Goal: Task Accomplishment & Management: Use online tool/utility

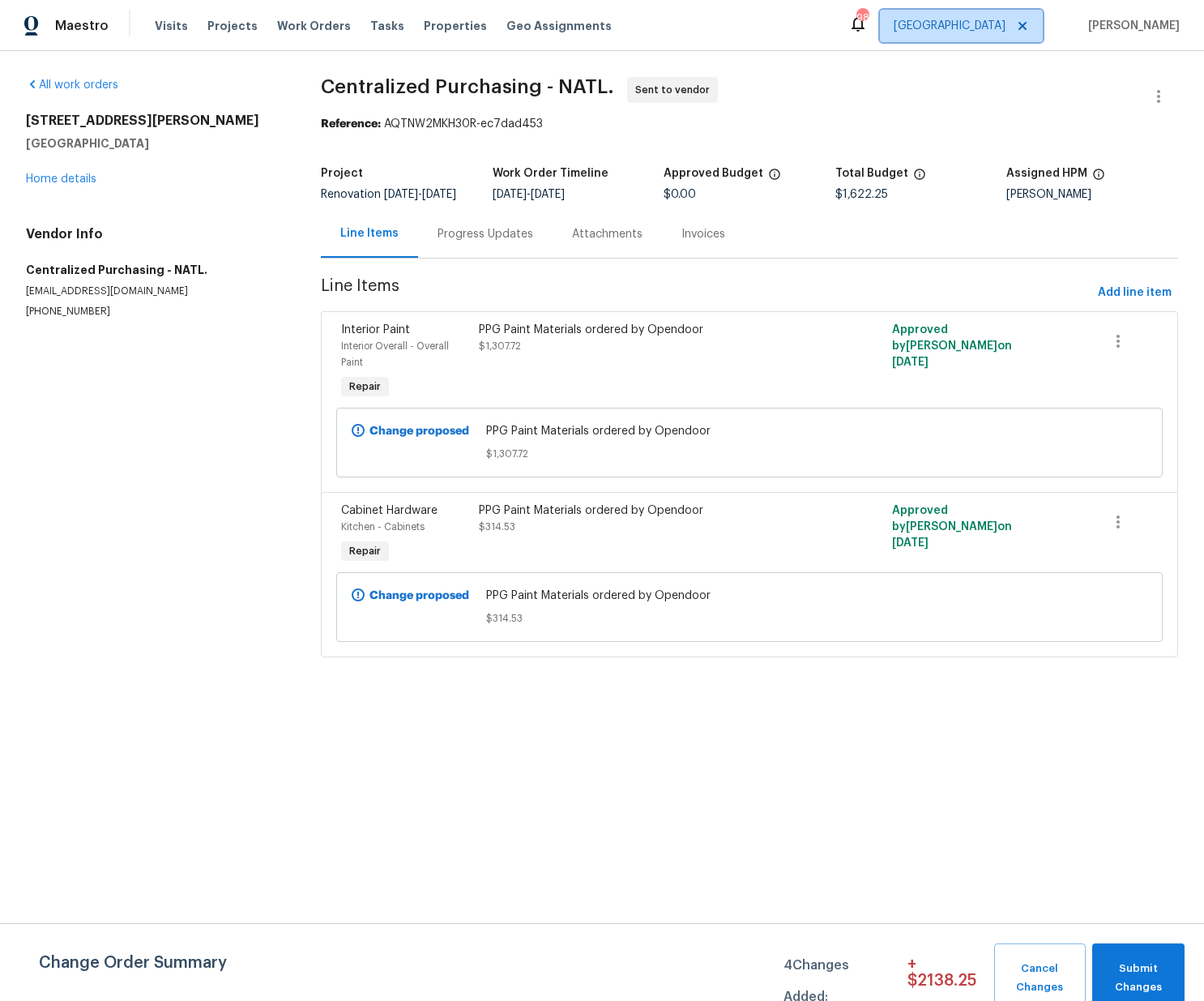
click at [995, 30] on span "[GEOGRAPHIC_DATA]" at bounding box center [949, 26] width 112 height 16
click at [237, 28] on span "Projects" at bounding box center [232, 26] width 50 height 16
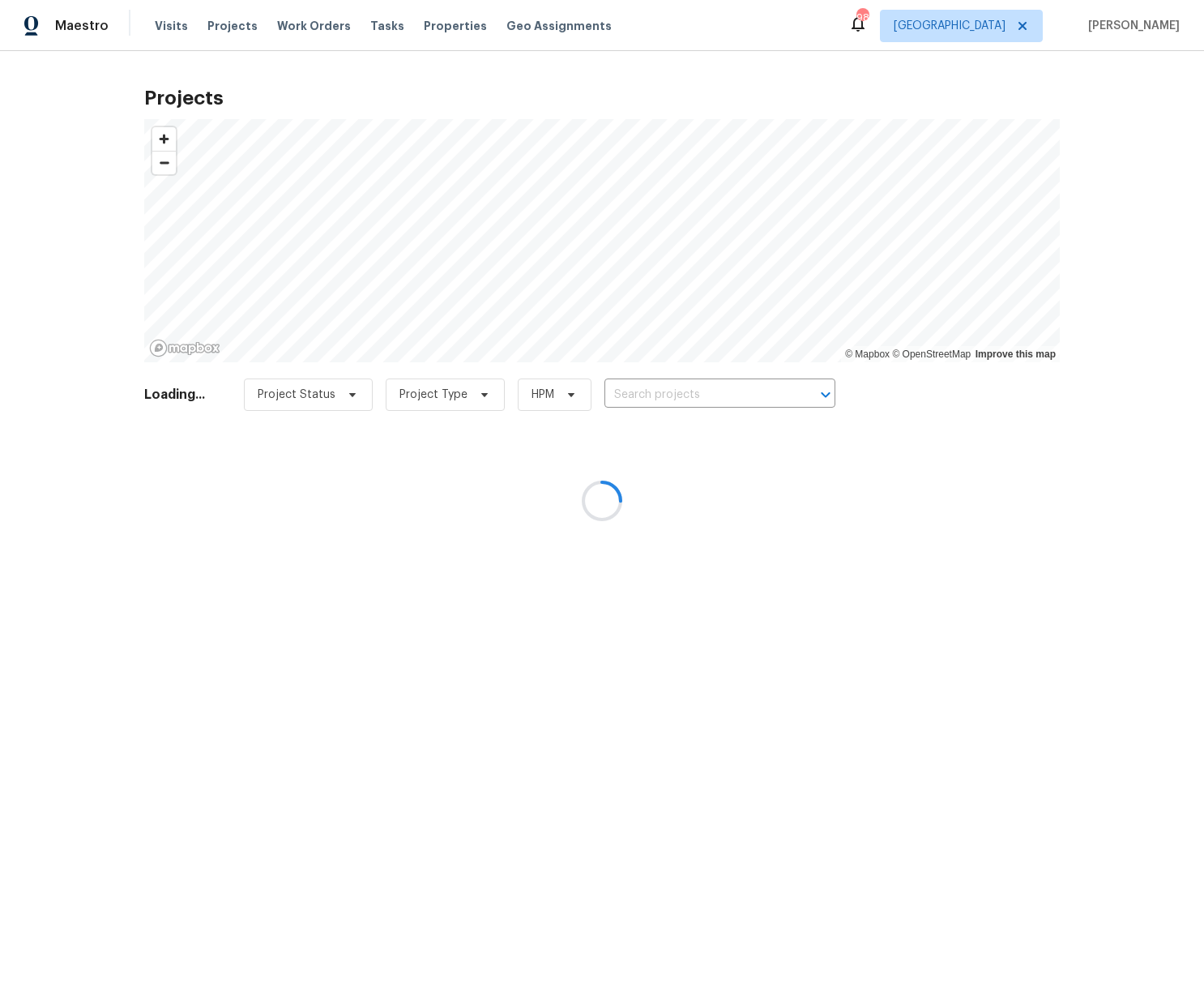
click at [740, 390] on div at bounding box center [602, 500] width 1204 height 1001
click at [741, 394] on div at bounding box center [602, 500] width 1204 height 1001
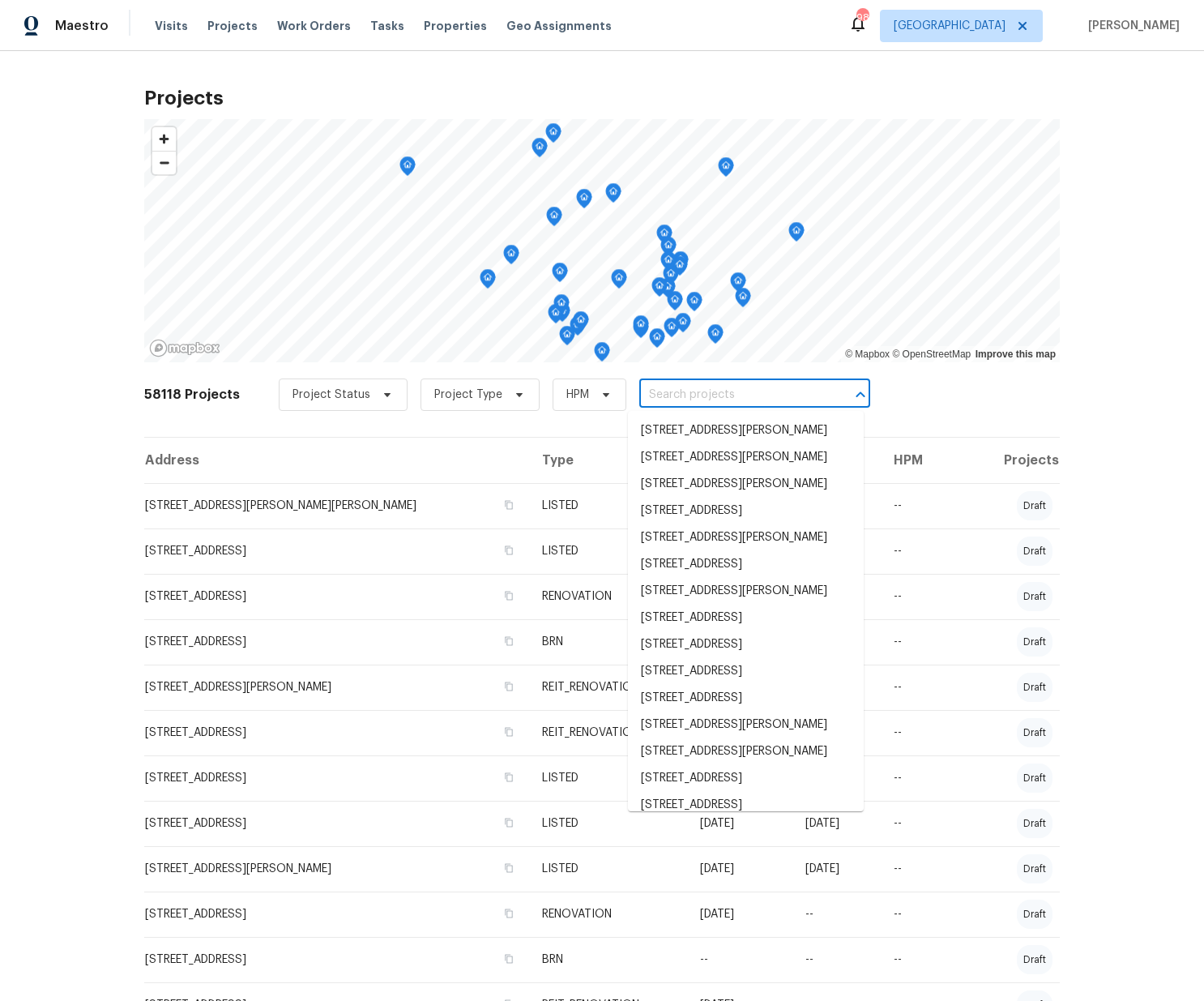
click at [737, 394] on input "text" at bounding box center [732, 394] width 186 height 25
paste input "[STREET_ADDRESS]"
type input "[STREET_ADDRESS]"
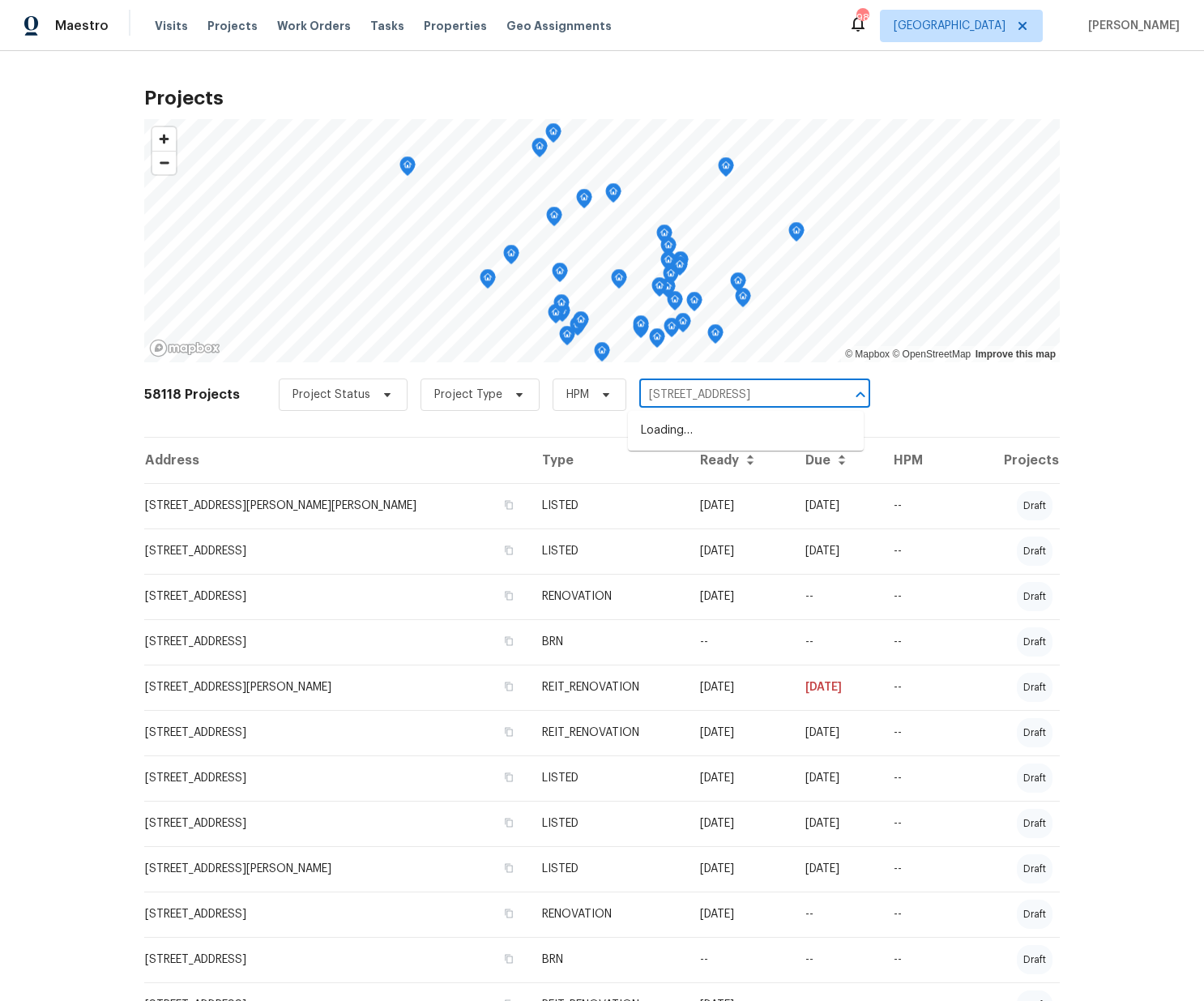
scroll to position [0, 11]
click at [723, 436] on li "[STREET_ADDRESS]" at bounding box center [746, 430] width 236 height 27
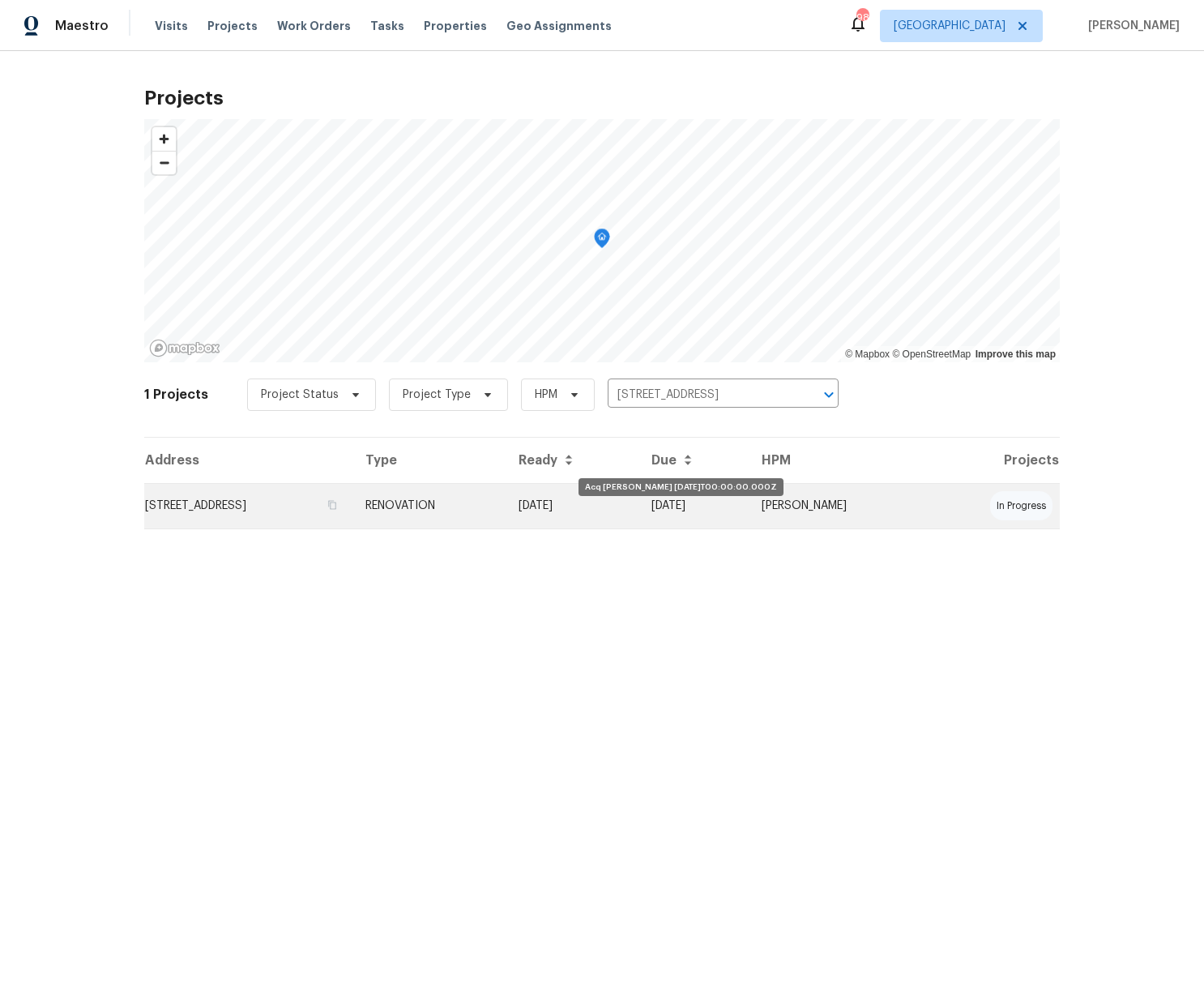
click at [607, 517] on td "[DATE]" at bounding box center [572, 506] width 133 height 45
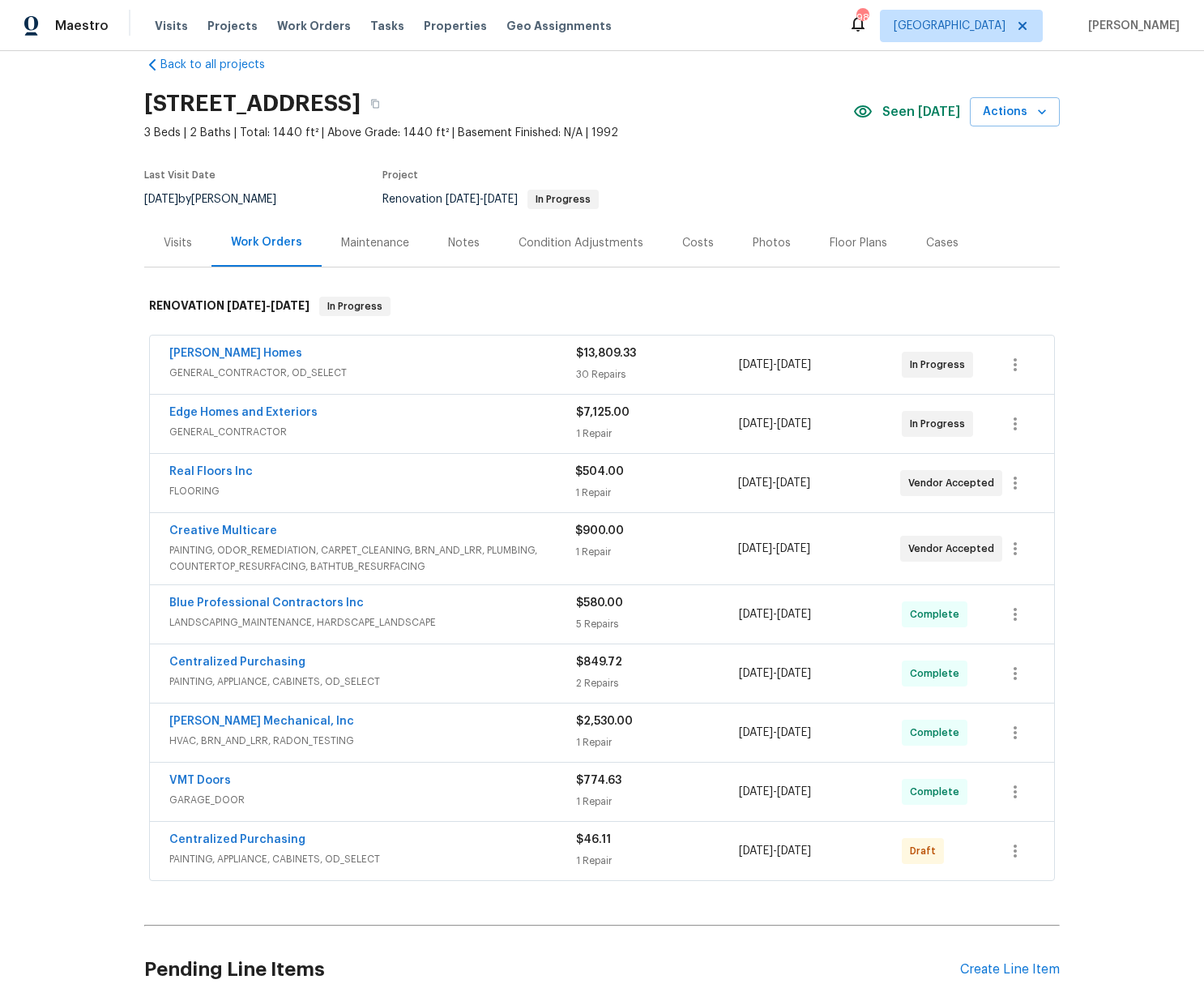
scroll to position [38, 0]
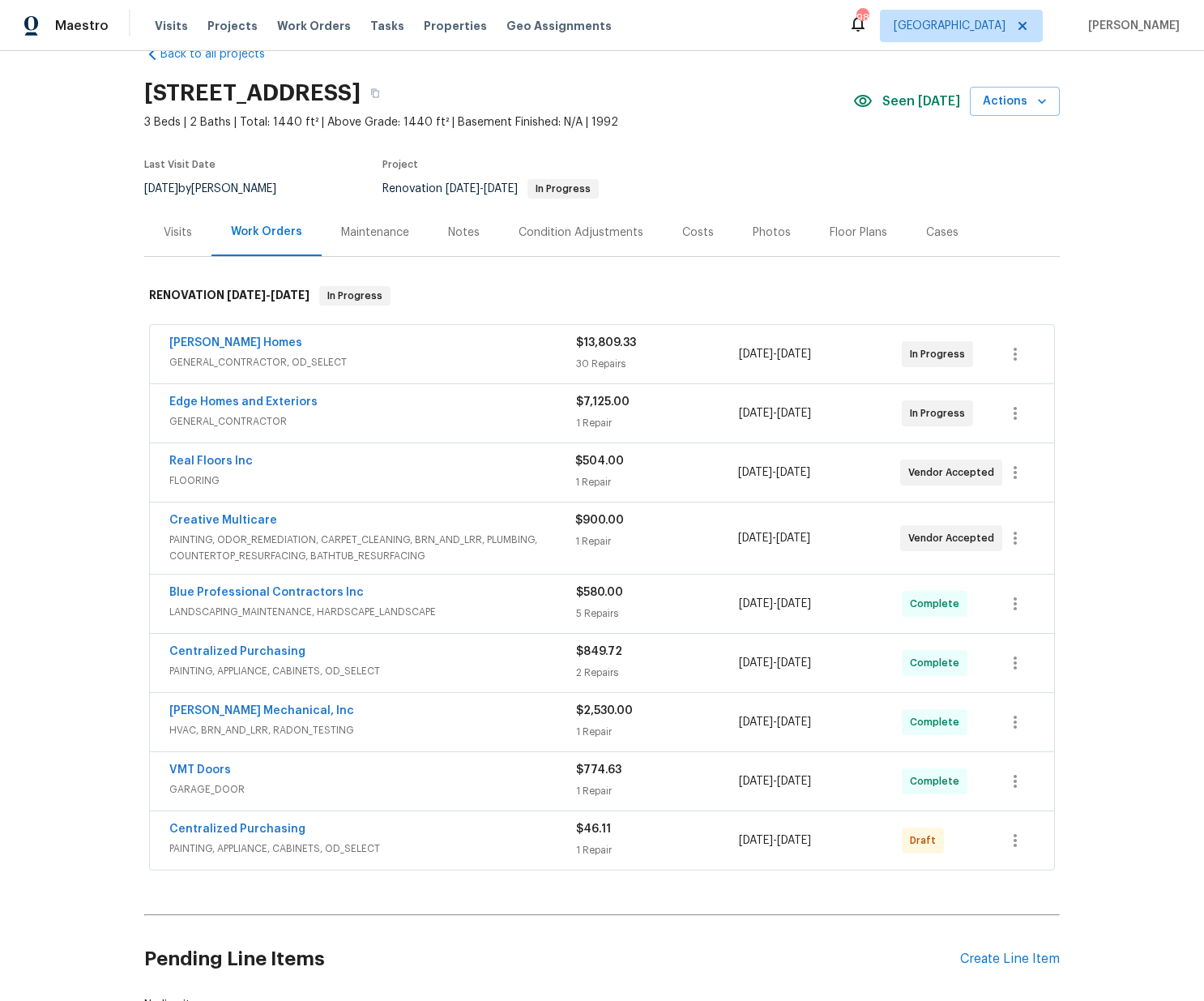
drag, startPoint x: 522, startPoint y: 836, endPoint x: 514, endPoint y: 835, distance: 8.1
click at [520, 836] on div "Centralized Purchasing" at bounding box center [372, 831] width 407 height 20
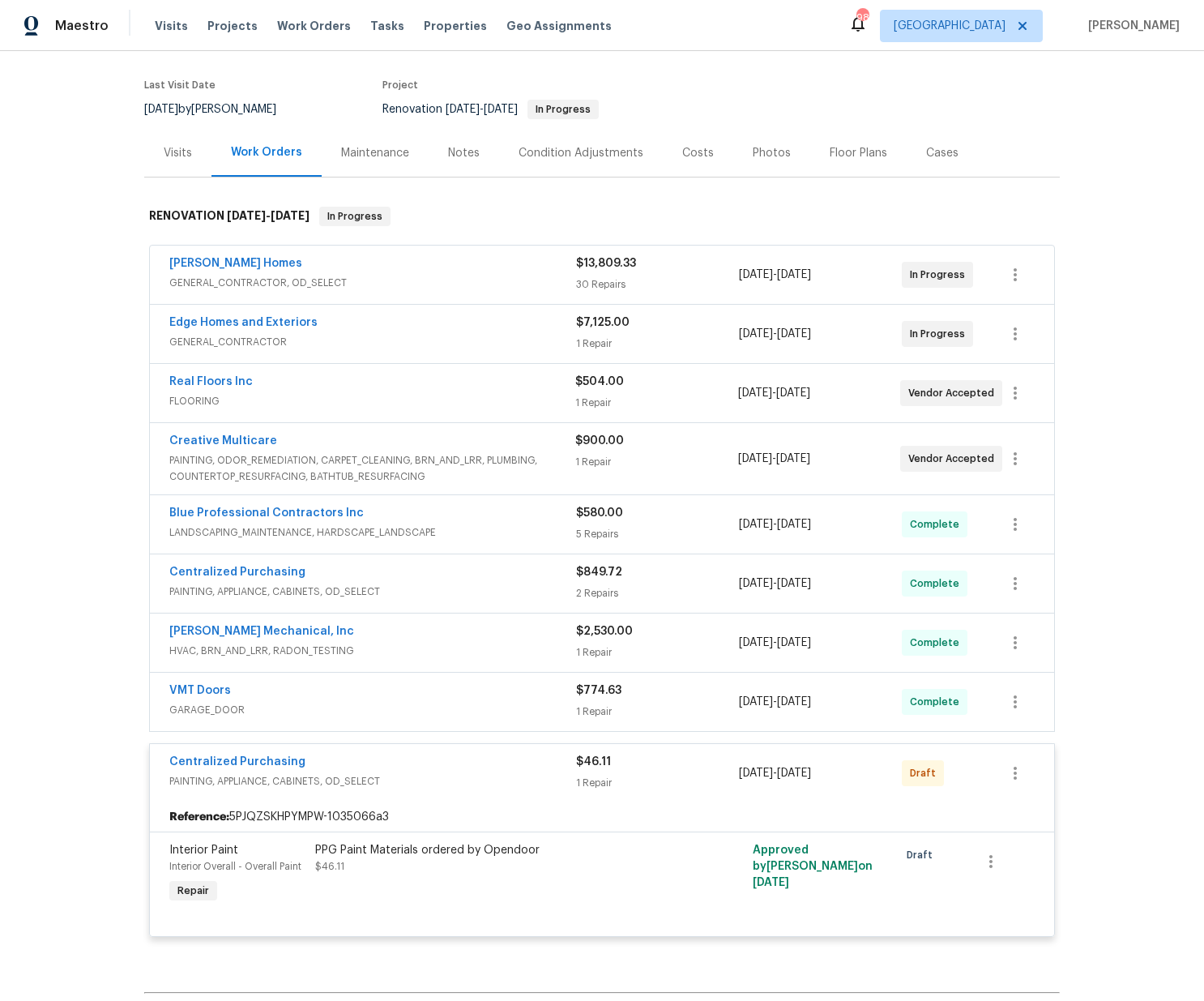
scroll to position [123, 0]
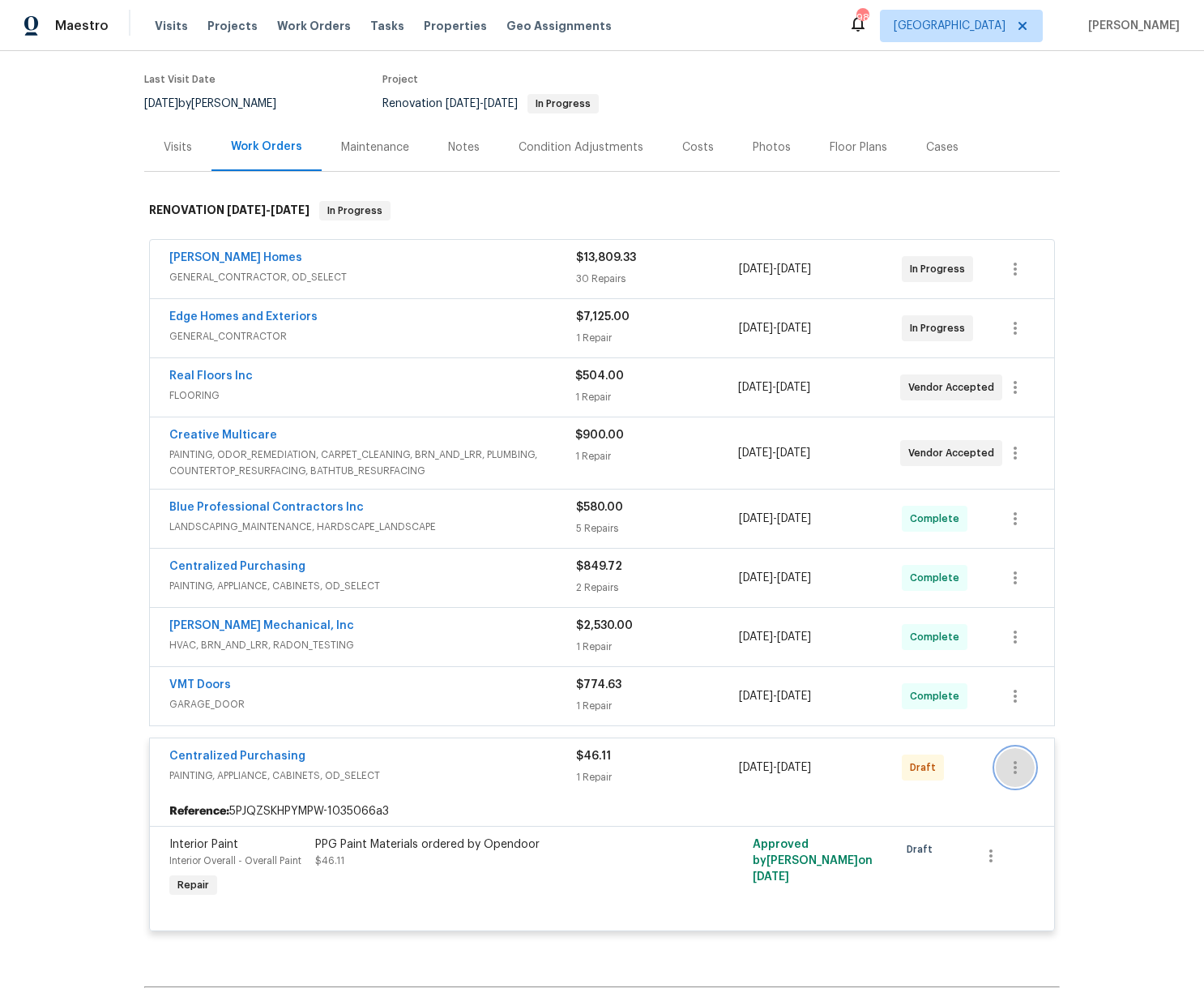
click at [1014, 767] on icon "button" at bounding box center [1014, 767] width 3 height 13
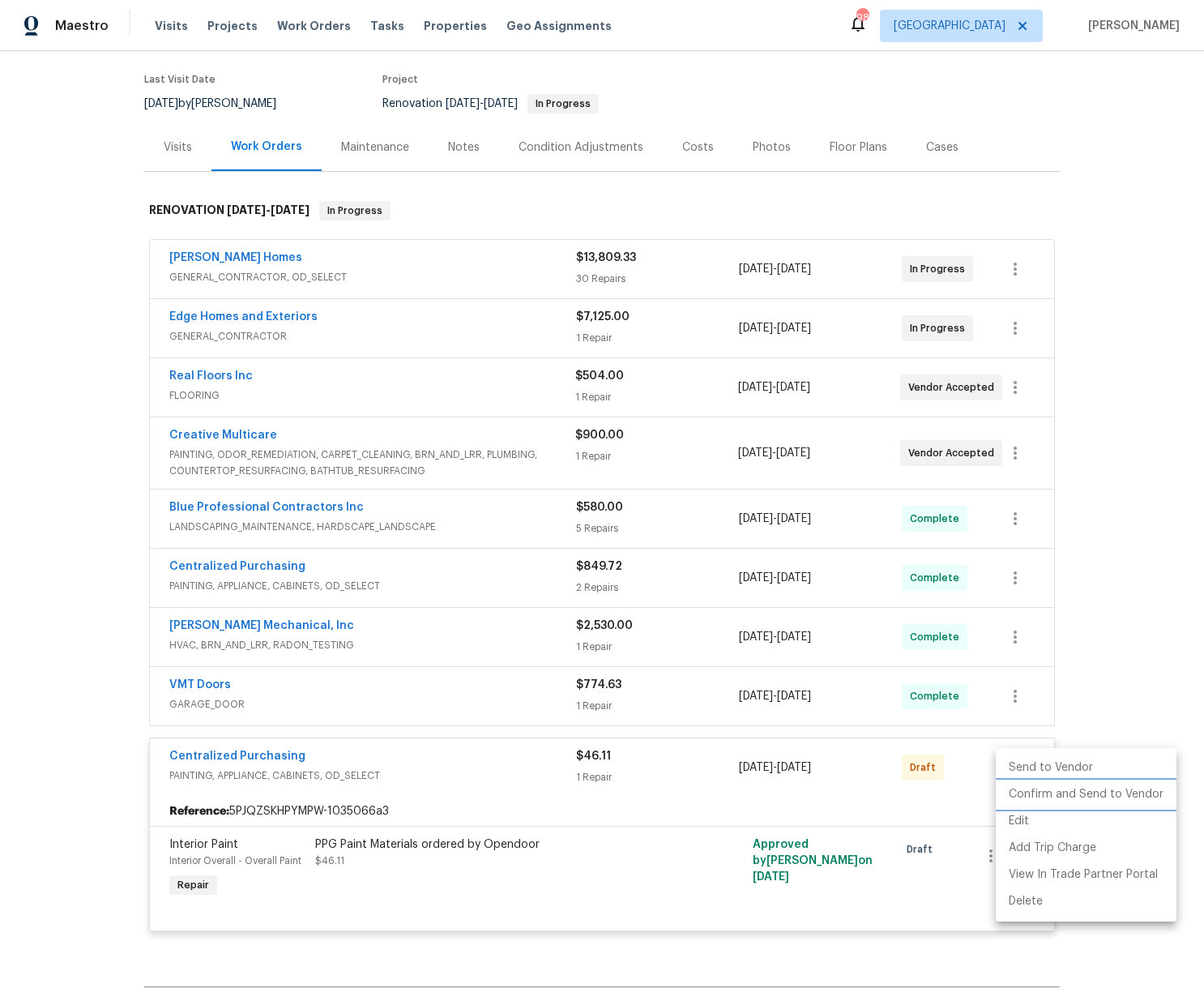
click at [1028, 794] on li "Confirm and Send to Vendor" at bounding box center [1085, 794] width 181 height 27
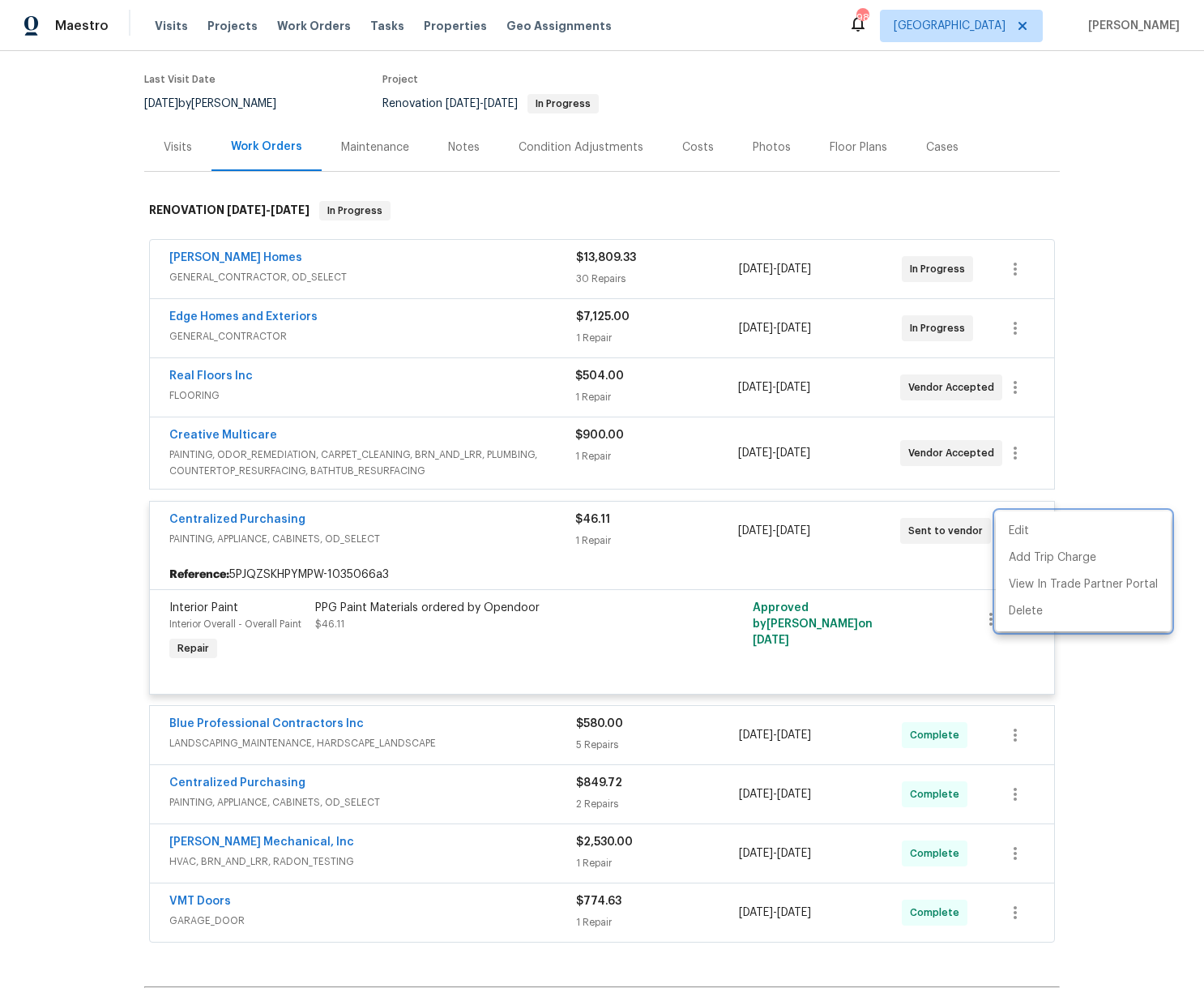
drag, startPoint x: 301, startPoint y: 513, endPoint x: 245, endPoint y: 516, distance: 56.1
click at [290, 512] on div at bounding box center [602, 500] width 1204 height 1001
click at [229, 520] on link "Centralized Purchasing" at bounding box center [237, 519] width 136 height 11
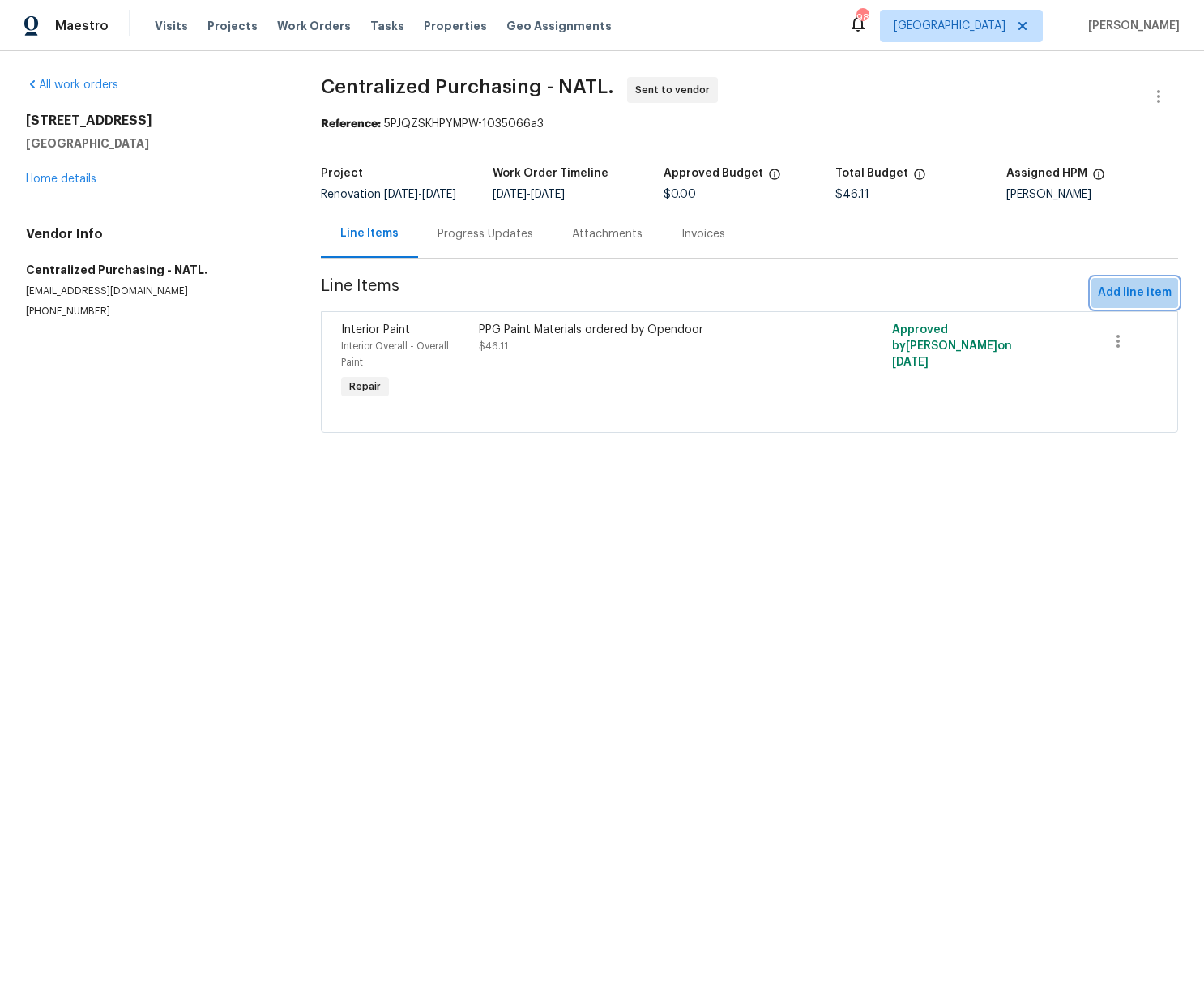
click at [1143, 299] on span "Add line item" at bounding box center [1134, 292] width 74 height 21
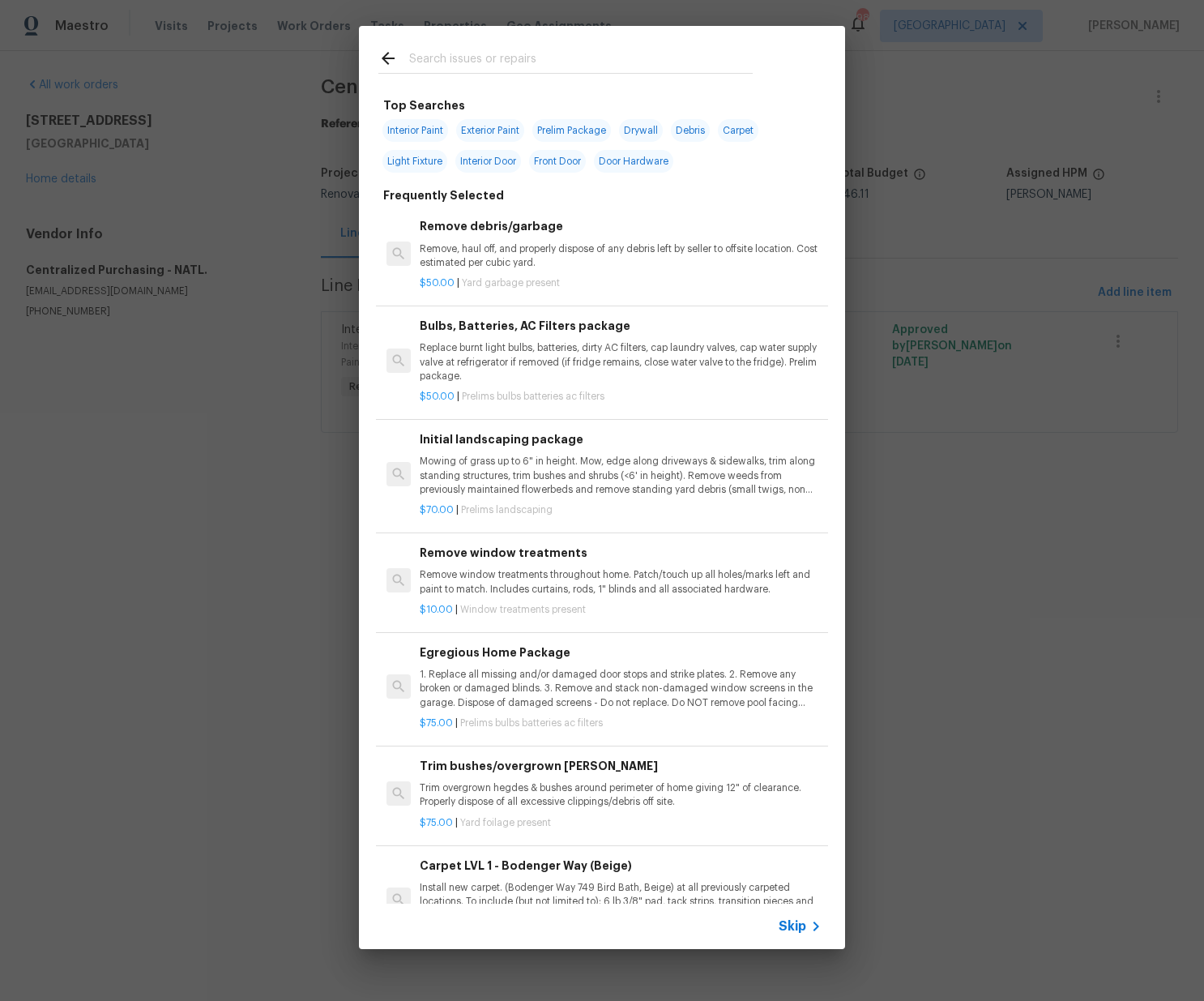
click at [585, 68] on input "text" at bounding box center [581, 60] width 344 height 25
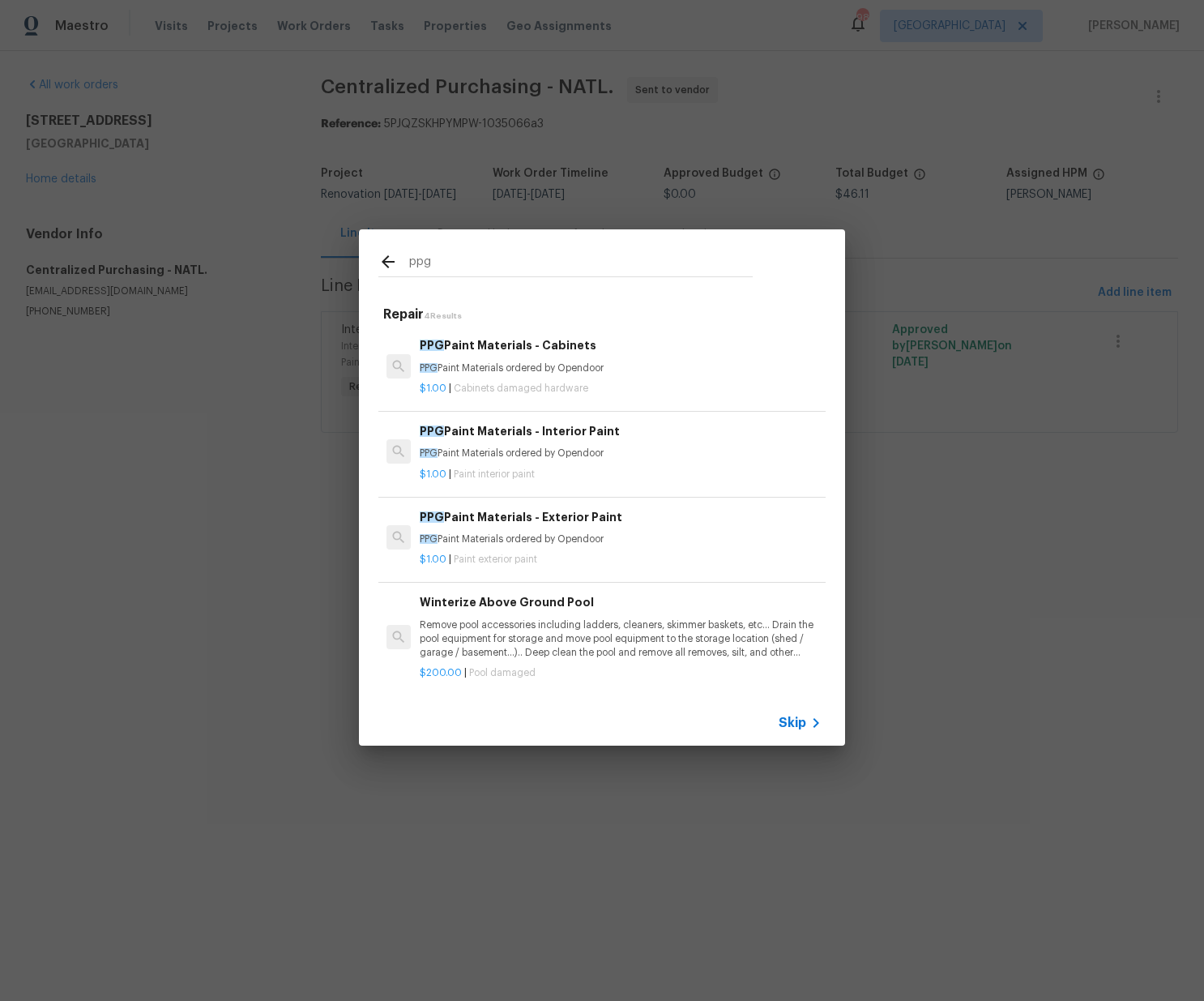
type input "ppg"
click at [543, 529] on div "PPG Paint Materials - Exterior Paint PPG Paint Materials ordered by Opendoor" at bounding box center [620, 527] width 402 height 39
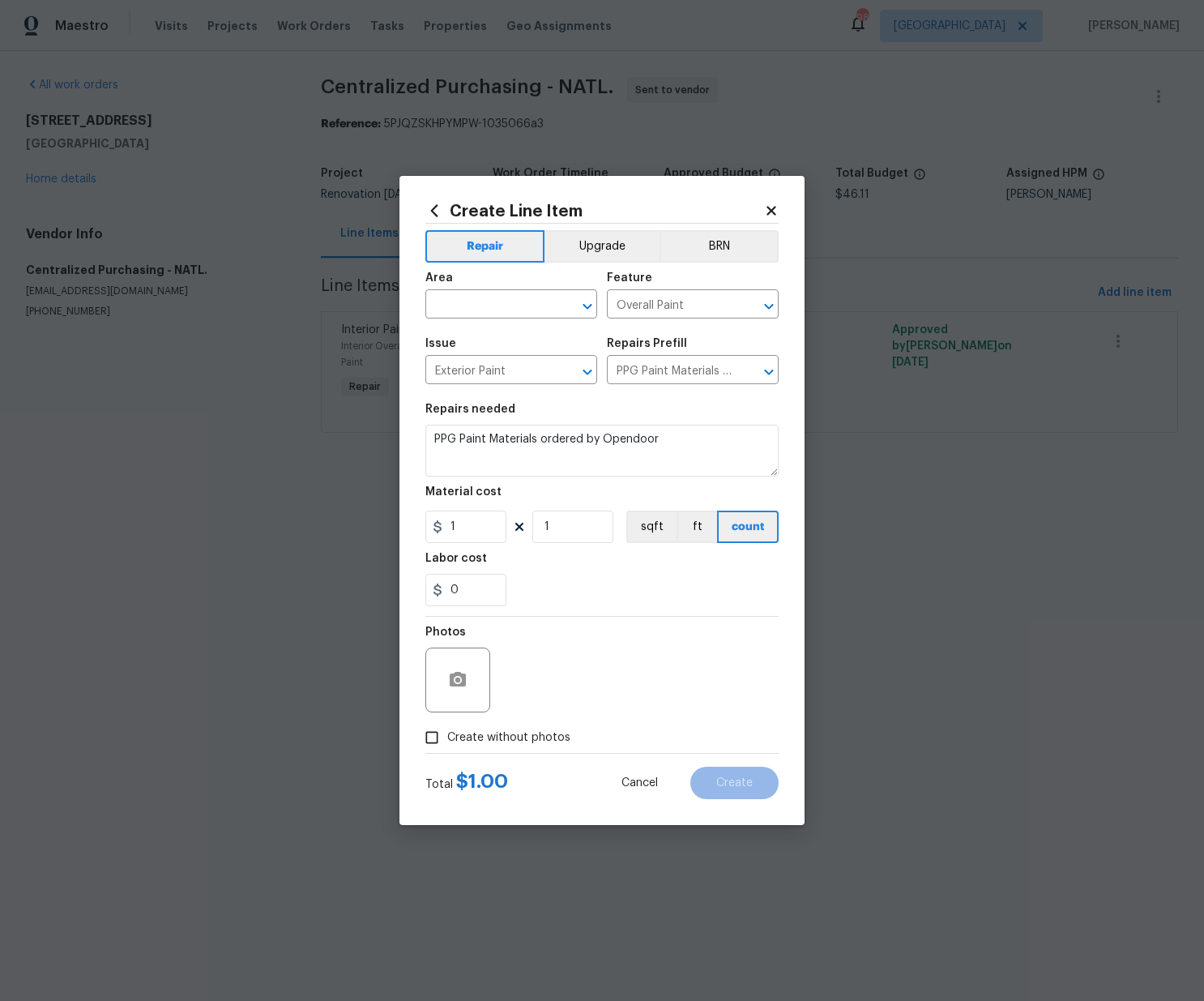
drag, startPoint x: 490, startPoint y: 275, endPoint x: 497, endPoint y: 286, distance: 13.0
click at [494, 280] on span "Area ​" at bounding box center [512, 295] width 172 height 65
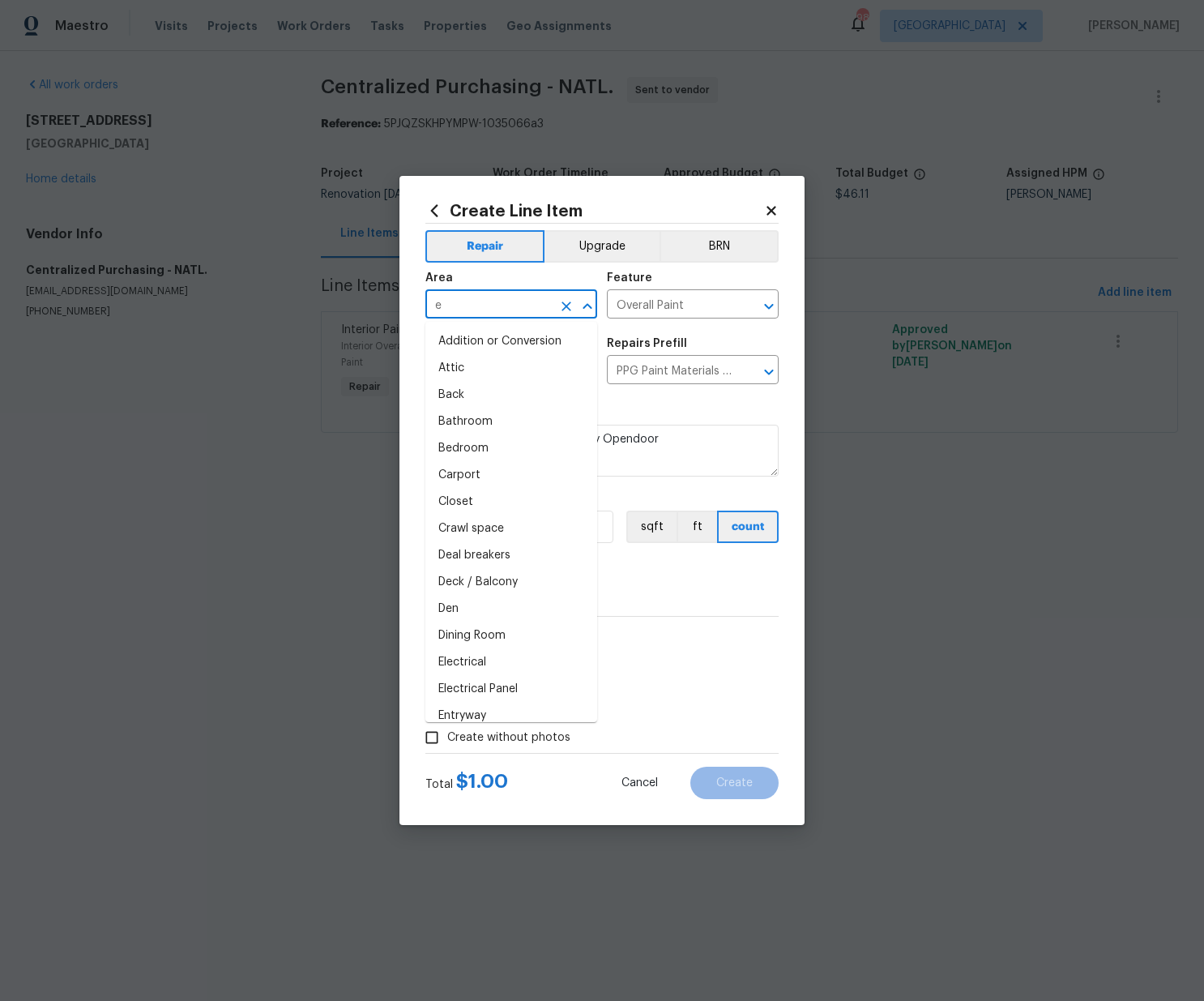
click at [488, 295] on input "e" at bounding box center [489, 305] width 126 height 25
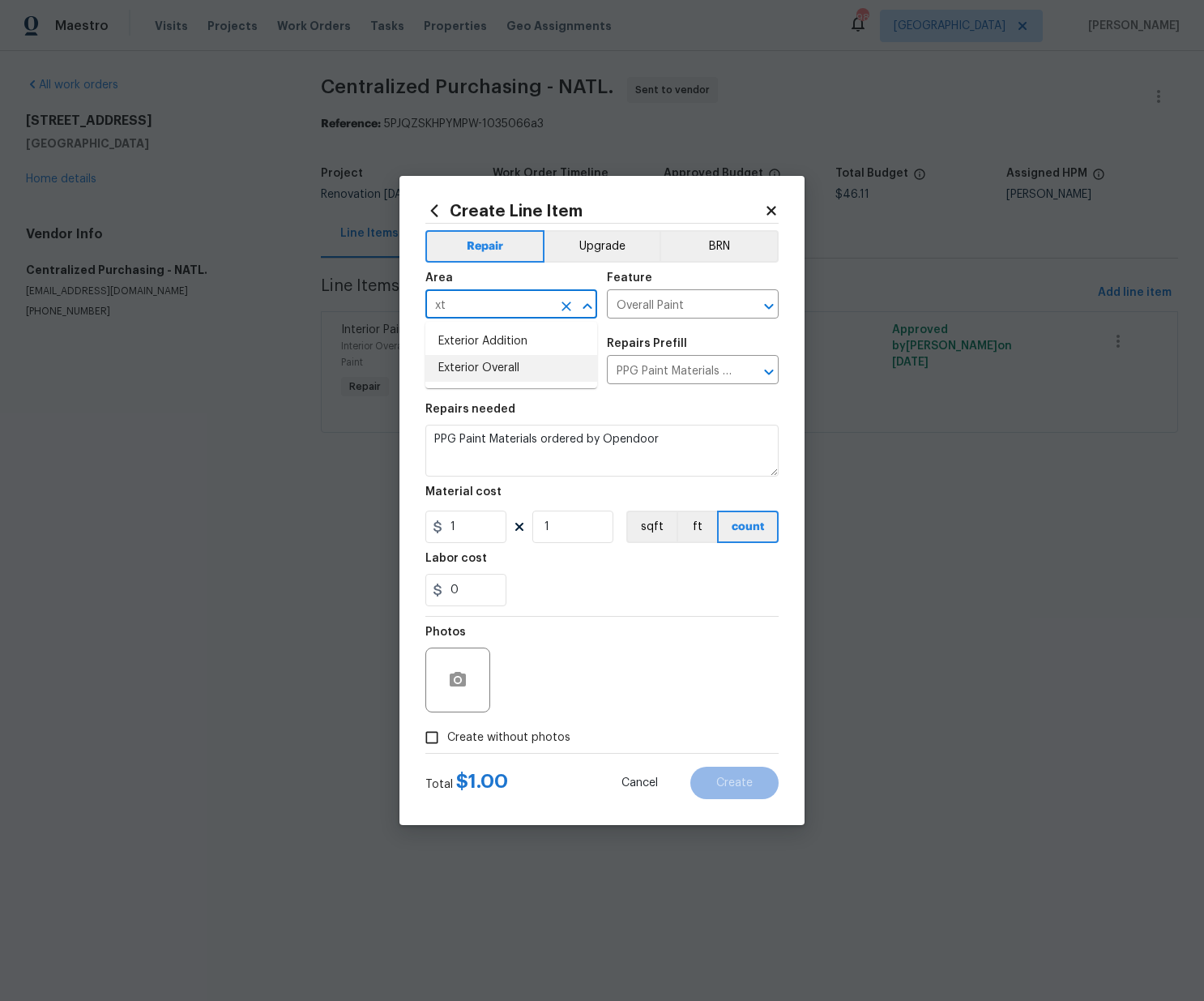
drag, startPoint x: 491, startPoint y: 366, endPoint x: 490, endPoint y: 420, distance: 54.0
click at [491, 366] on li "Exterior Overall" at bounding box center [512, 368] width 172 height 27
type input "Exterior Overall"
click at [371, 510] on div "Create Line Item Repair Upgrade BRN Area Exterior Overall ​ Feature Overall Pai…" at bounding box center [602, 500] width 1204 height 1001
paste input "25.4"
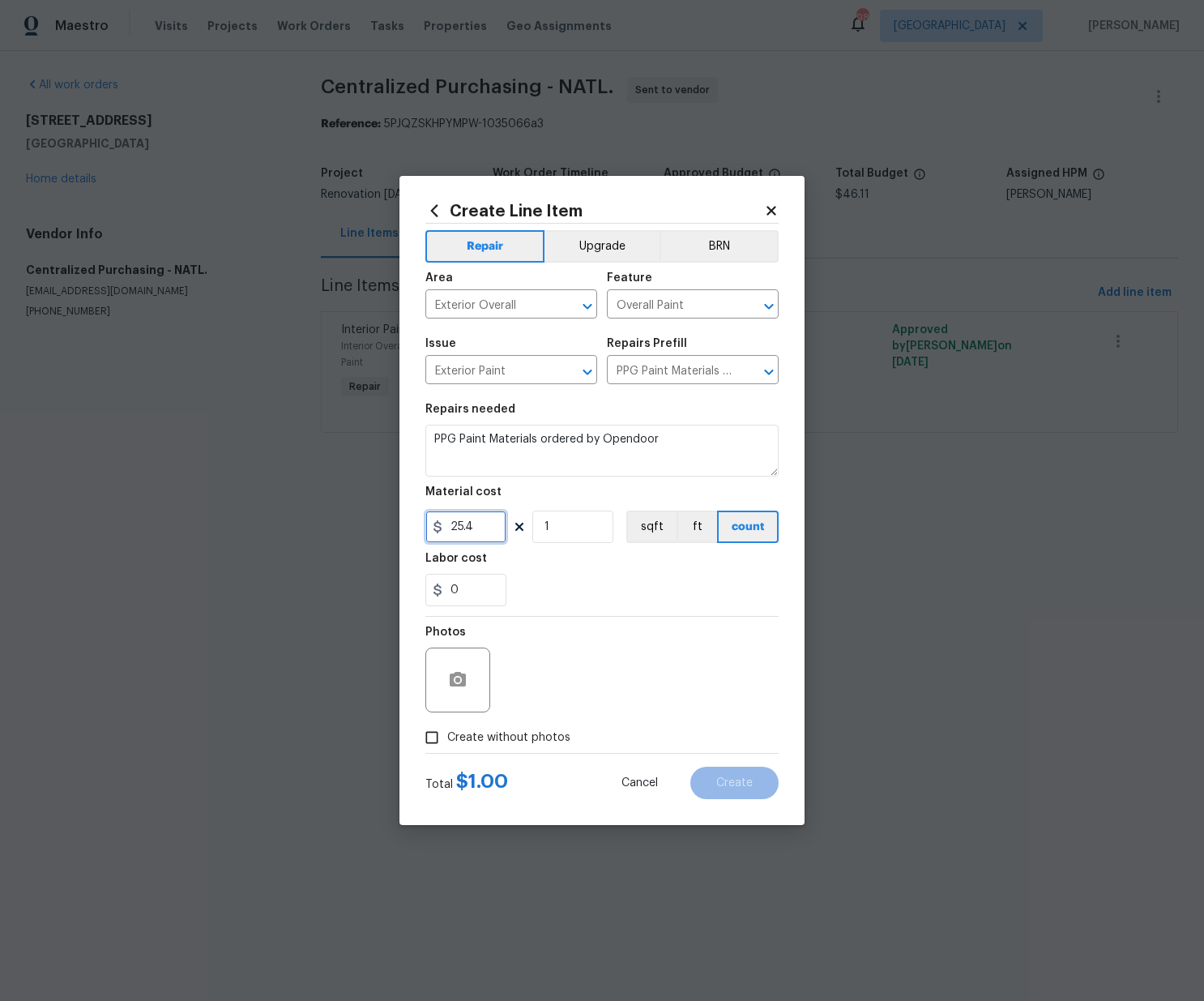
type input "25.4"
click at [515, 746] on label "Create without photos" at bounding box center [494, 737] width 154 height 31
click at [534, 734] on span "Create without photos" at bounding box center [509, 737] width 123 height 17
click at [447, 734] on input "Create without photos" at bounding box center [432, 737] width 31 height 31
checkbox input "true"
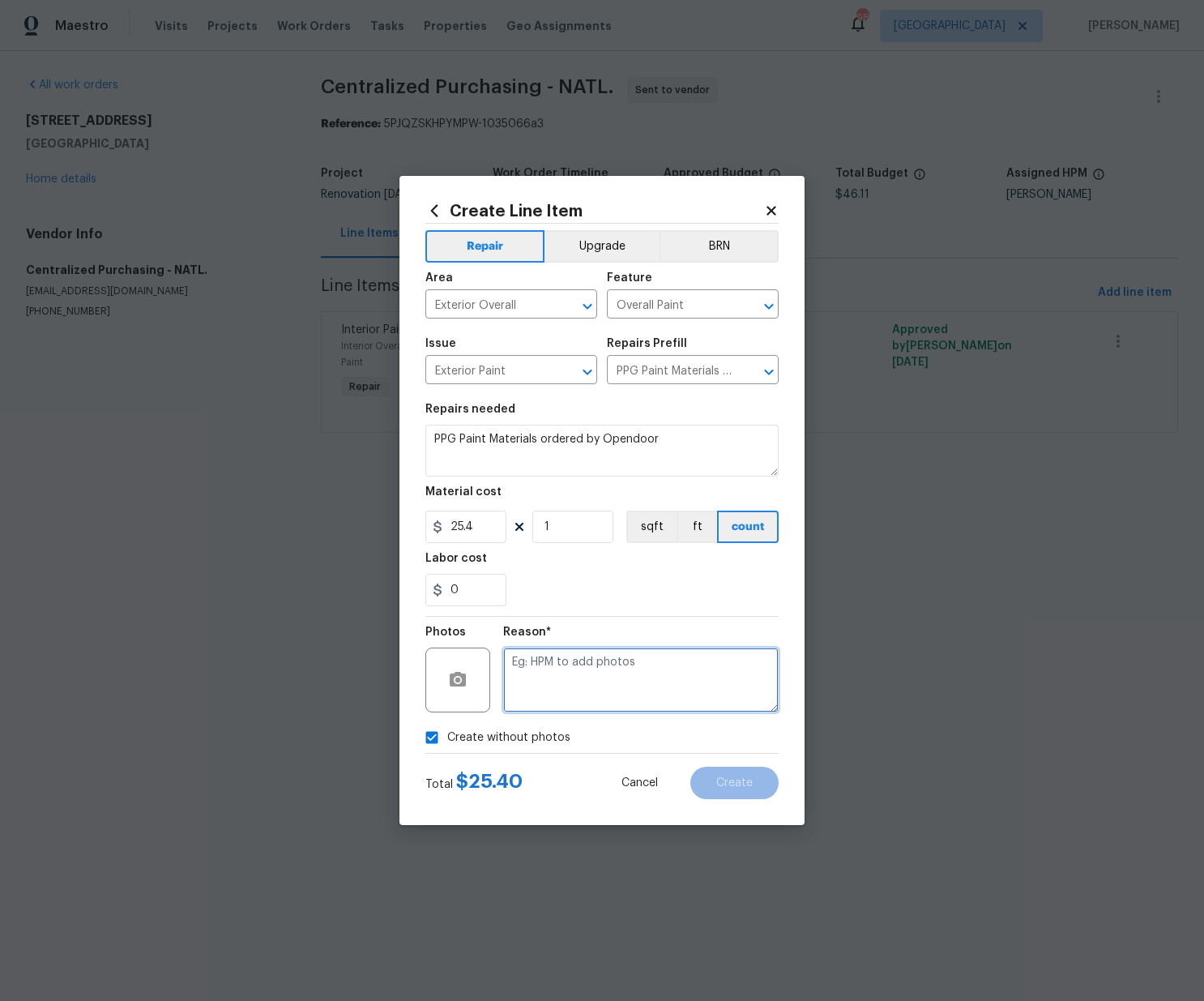
click at [575, 683] on textarea at bounding box center [640, 680] width 276 height 65
type textarea "N/A"
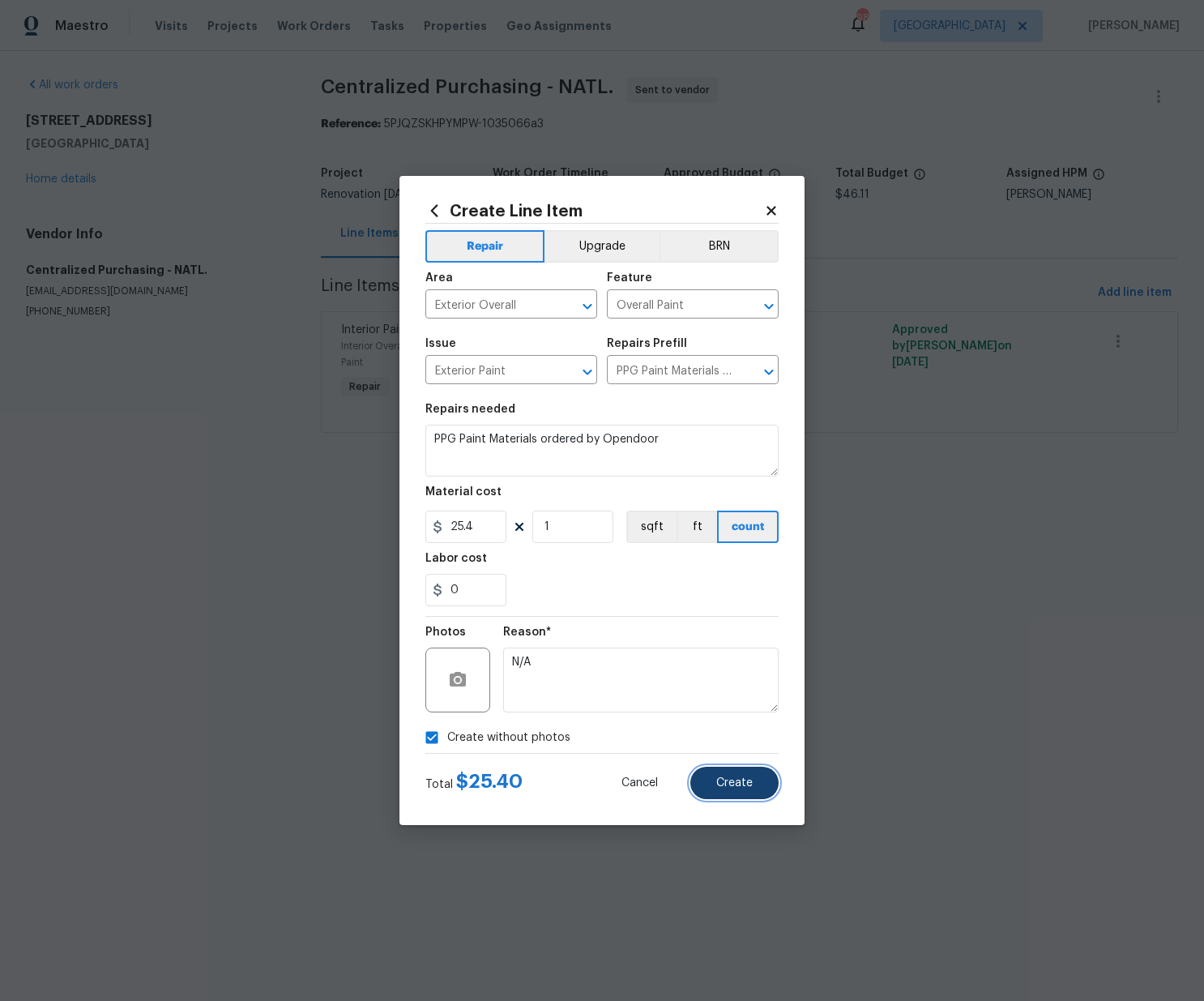
click at [728, 775] on button "Create" at bounding box center [734, 783] width 88 height 33
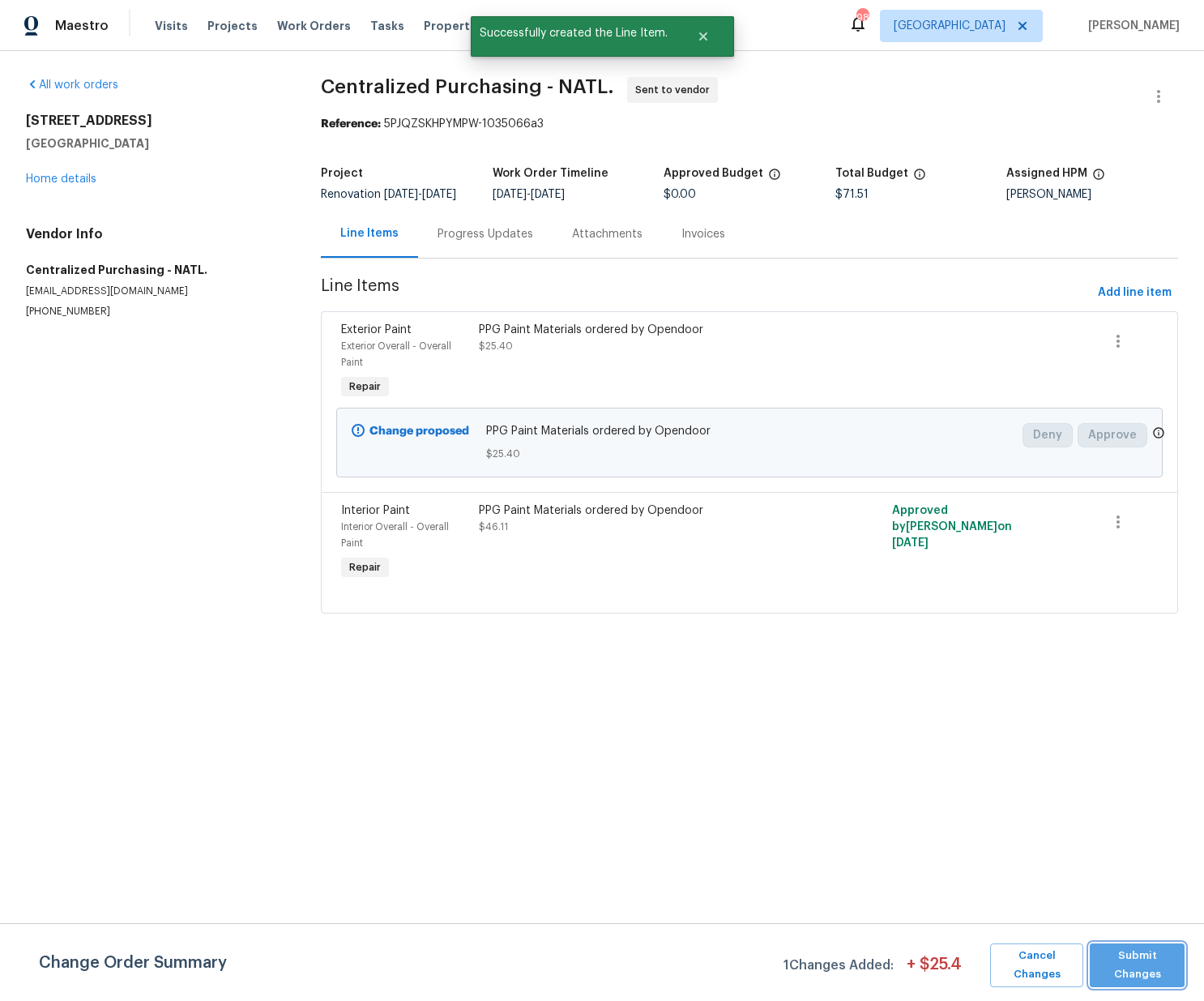
click at [1131, 957] on span "Submit Changes" at bounding box center [1137, 965] width 79 height 38
